Goal: Transaction & Acquisition: Purchase product/service

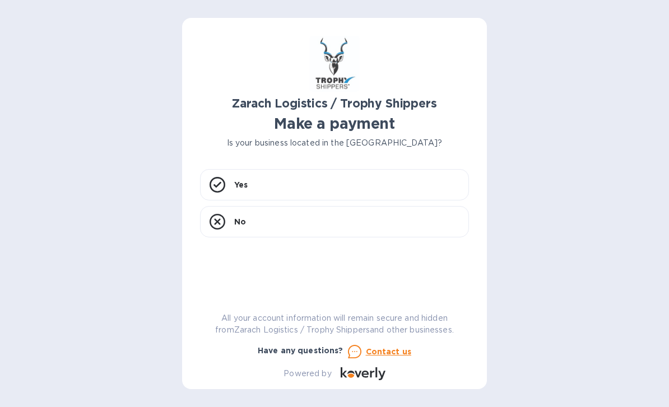
scroll to position [36, 0]
click at [235, 169] on div "Yes" at bounding box center [334, 184] width 269 height 31
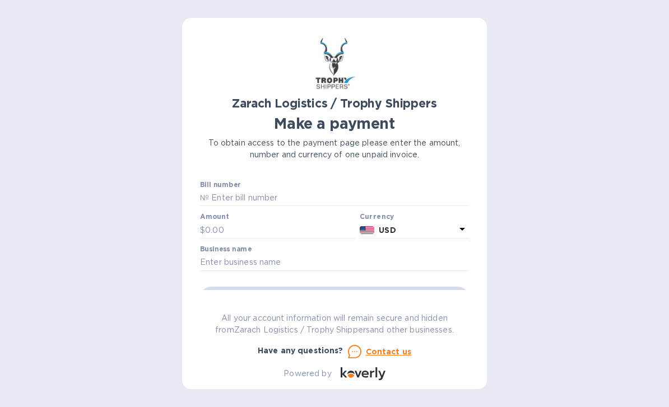
click at [260, 190] on input "text" at bounding box center [339, 198] width 260 height 17
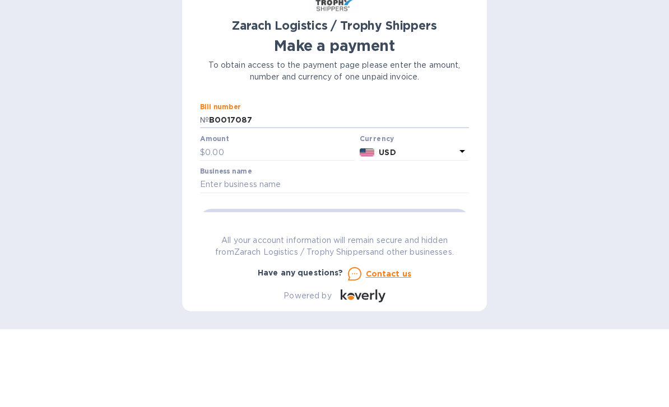
type input "B00170872"
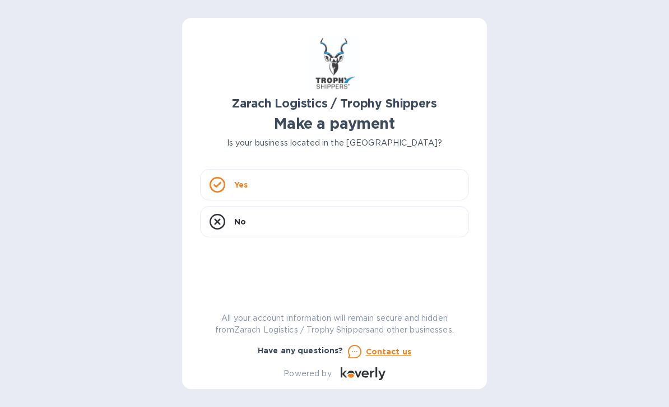
click at [223, 190] on icon at bounding box center [217, 185] width 16 height 16
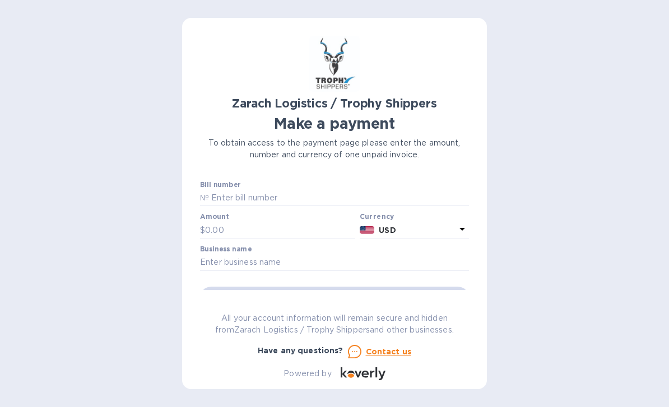
click at [264, 202] on input "text" at bounding box center [339, 198] width 260 height 17
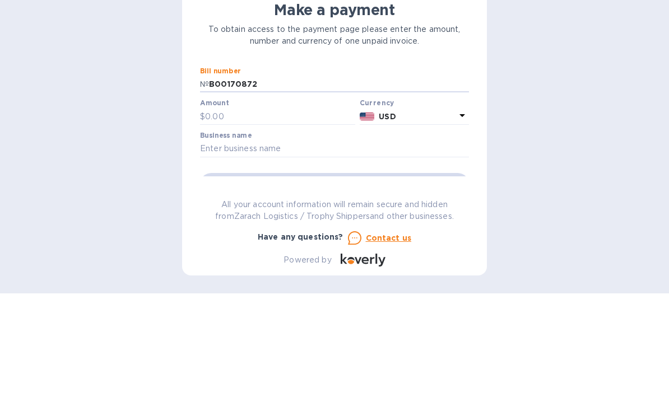
type input "B00170872"
click at [227, 222] on input "text" at bounding box center [280, 230] width 150 height 17
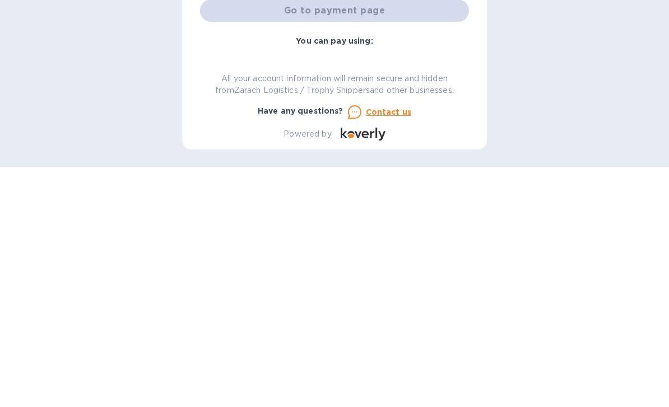
scroll to position [36, 0]
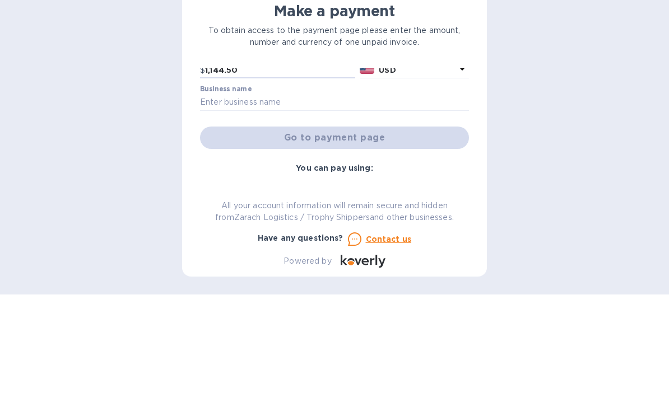
type input "1,144.50"
click at [249, 207] on input "text" at bounding box center [334, 215] width 269 height 17
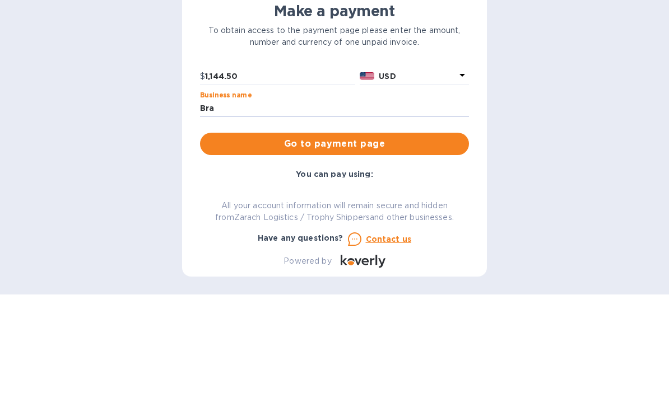
scroll to position [40, 0]
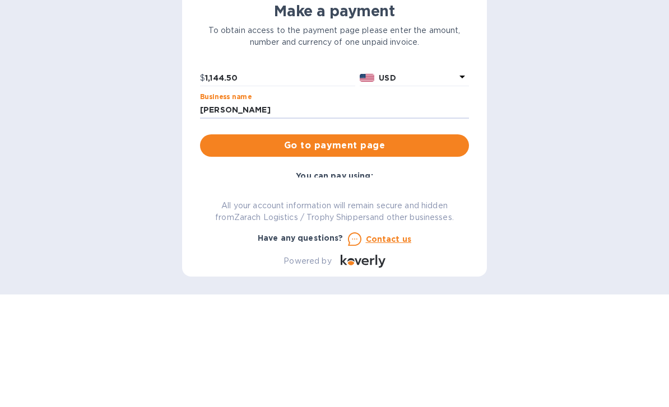
type input "Brandon Creager"
click at [134, 122] on div "Zarach Logistics / Trophy Shippers Make a payment To obtain access to the payme…" at bounding box center [334, 203] width 669 height 407
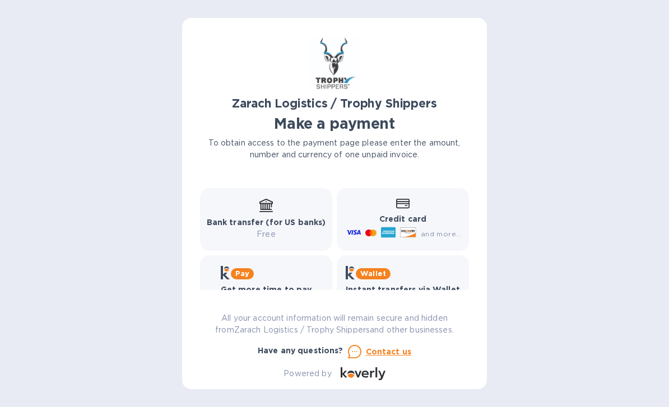
scroll to position [154, 0]
click at [404, 231] on icon at bounding box center [403, 232] width 1 height 2
click at [389, 229] on icon at bounding box center [388, 234] width 15 height 11
click at [419, 229] on div "and more..." at bounding box center [440, 235] width 45 height 12
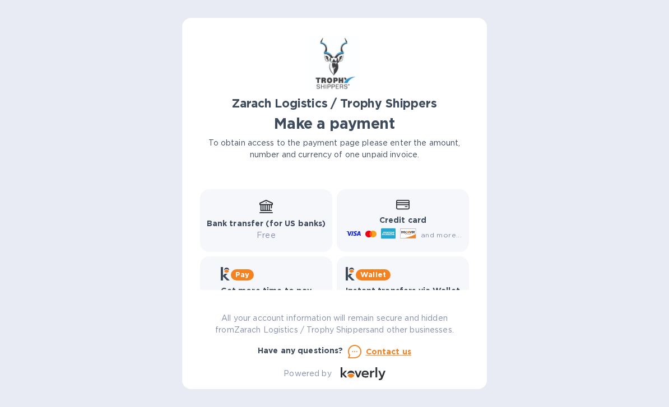
click at [399, 229] on div at bounding box center [408, 235] width 21 height 13
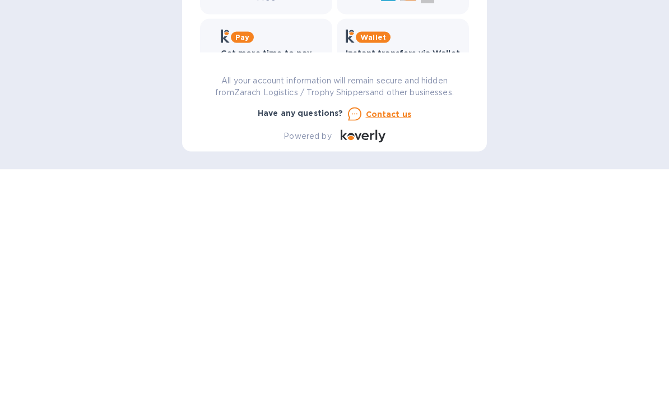
scroll to position [36, 0]
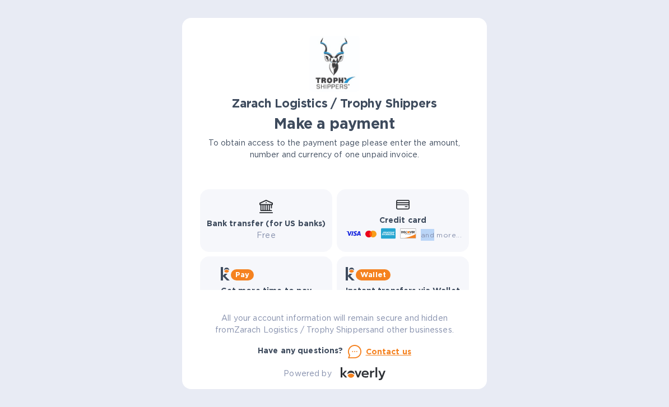
click at [562, 368] on div "Zarach Logistics / Trophy Shippers Make a payment To obtain access to the payme…" at bounding box center [334, 203] width 669 height 407
click at [407, 200] on icon at bounding box center [402, 205] width 13 height 10
click at [399, 216] on b "Credit card" at bounding box center [402, 220] width 47 height 9
click at [410, 229] on icon at bounding box center [407, 234] width 15 height 10
click at [400, 200] on icon at bounding box center [402, 205] width 13 height 10
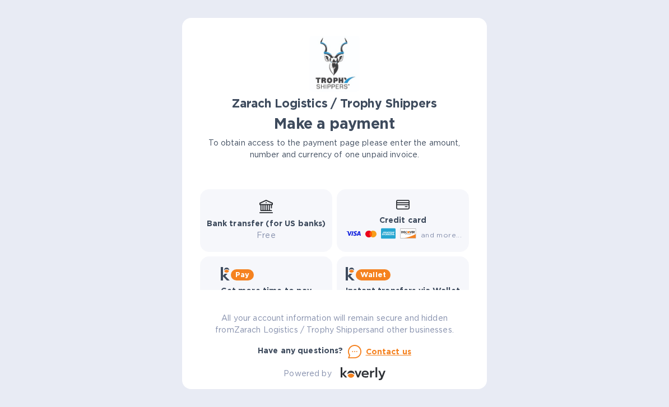
click at [412, 229] on icon at bounding box center [407, 234] width 15 height 10
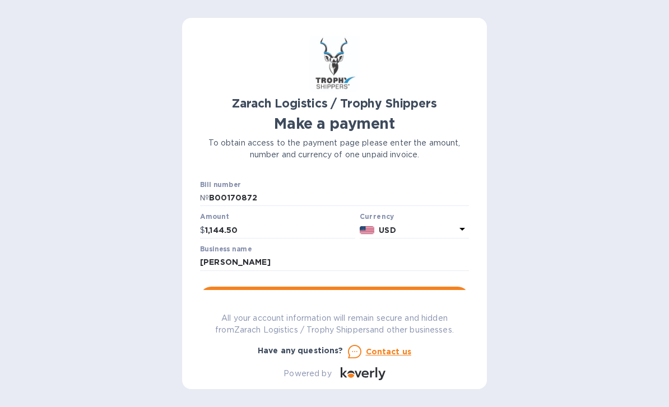
scroll to position [3, 0]
click at [337, 297] on span "Go to payment page" at bounding box center [334, 297] width 251 height 13
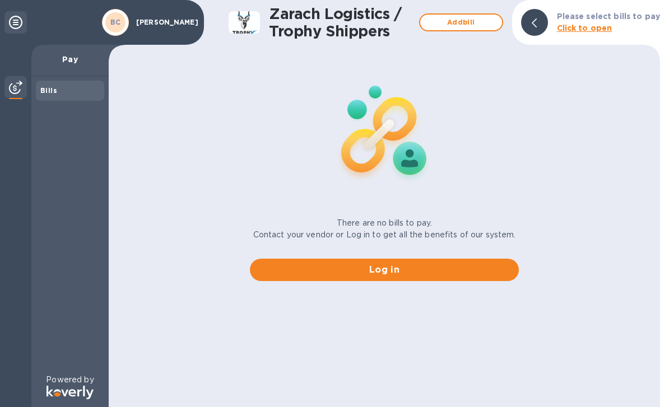
click at [60, 69] on div "Pay" at bounding box center [69, 60] width 77 height 31
click at [71, 64] on p "Pay" at bounding box center [69, 59] width 59 height 11
click at [59, 92] on div "Bills" at bounding box center [69, 90] width 59 height 11
click at [64, 92] on div "Bills" at bounding box center [69, 90] width 59 height 11
click at [151, 26] on p "Brandon Creager" at bounding box center [164, 22] width 56 height 8
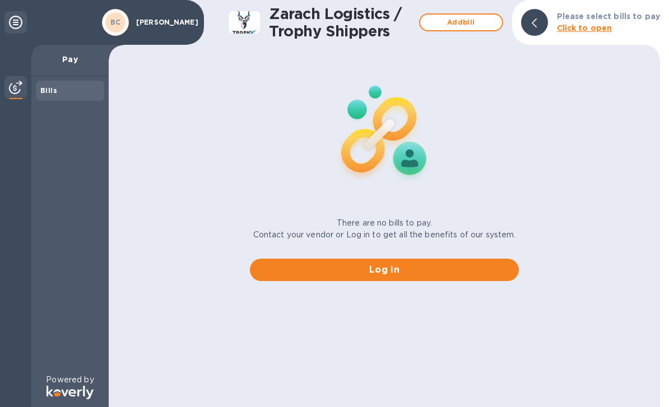
click at [143, 26] on p "Brandon Creager" at bounding box center [164, 22] width 56 height 8
click at [113, 28] on div "BC" at bounding box center [115, 22] width 20 height 20
click at [147, 26] on p "Brandon Creager" at bounding box center [164, 22] width 56 height 8
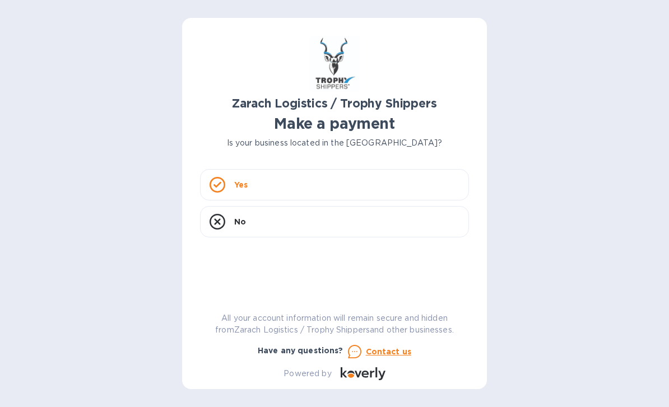
click at [289, 183] on div "Yes" at bounding box center [334, 184] width 269 height 31
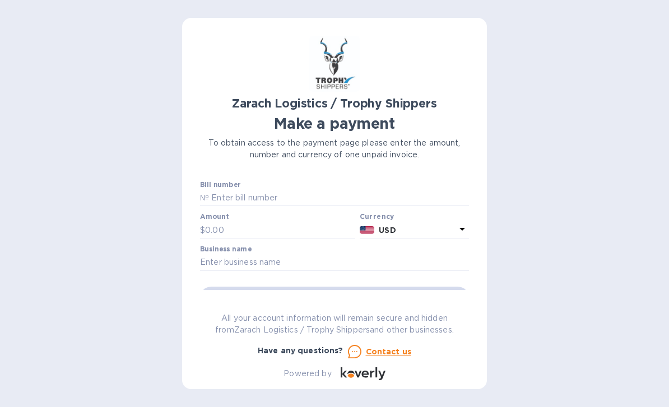
click at [272, 203] on input "text" at bounding box center [339, 198] width 260 height 17
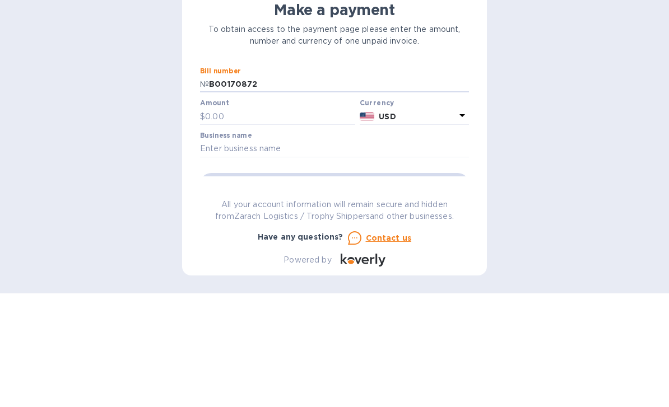
type input "B00170872"
click at [279, 222] on input "text" at bounding box center [280, 230] width 150 height 17
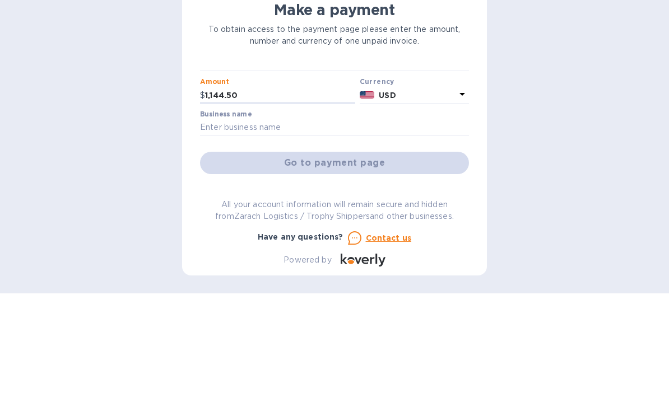
scroll to position [40, 0]
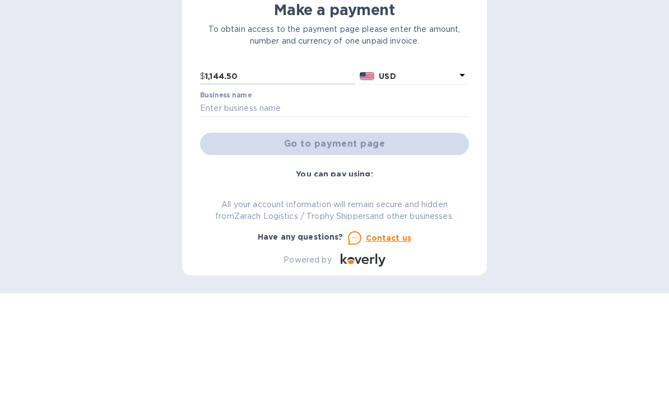
type input "1,144.50"
click at [309, 214] on input "text" at bounding box center [334, 222] width 269 height 17
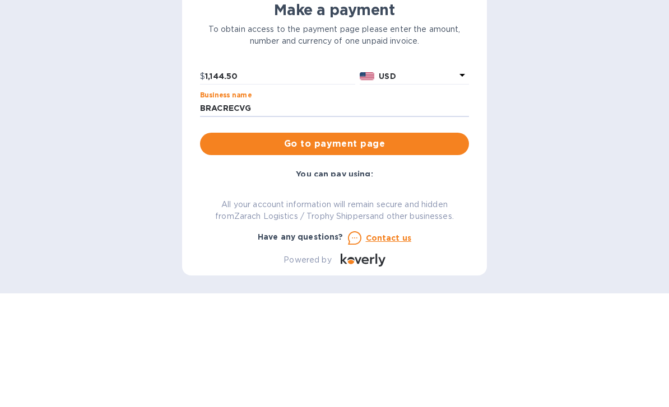
type input "BRACRECVG"
click at [370, 251] on span "Go to payment page" at bounding box center [334, 257] width 251 height 13
